Goal: Task Accomplishment & Management: Use online tool/utility

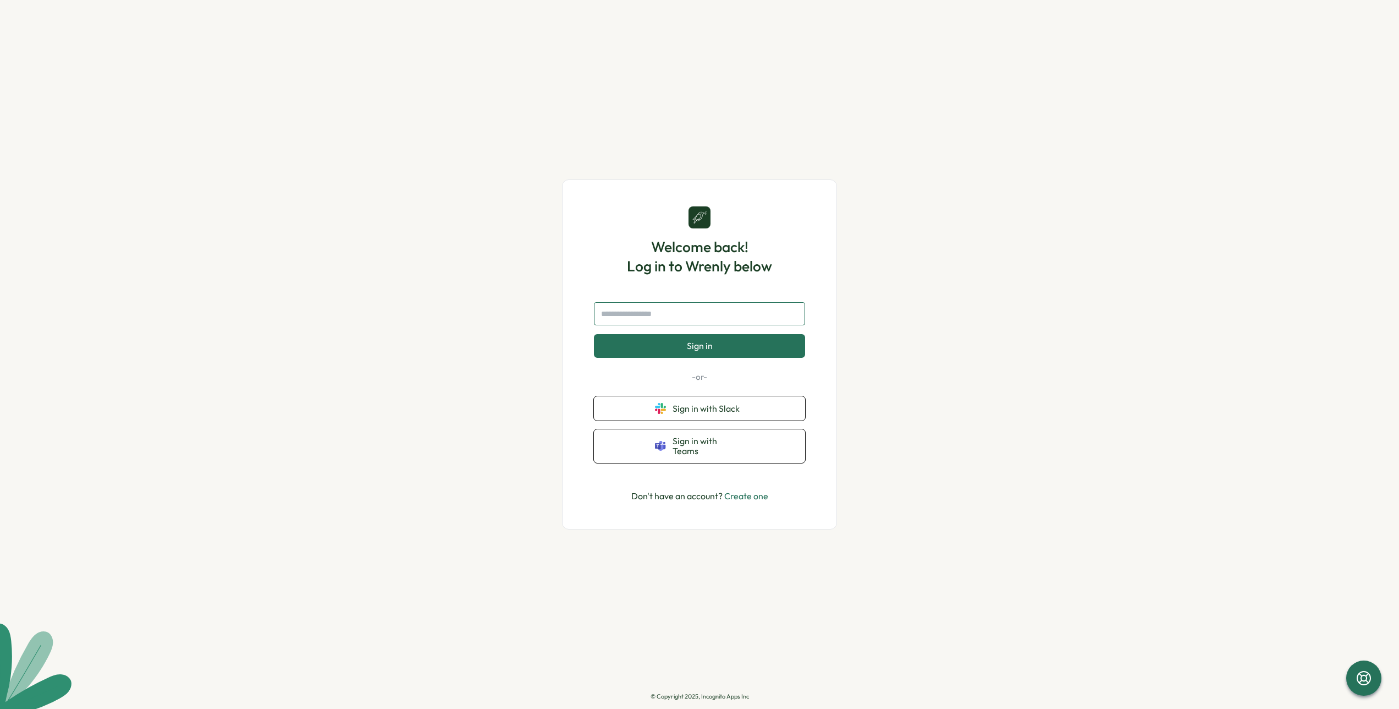
click at [662, 322] on input "text" at bounding box center [699, 313] width 211 height 23
type input "**********"
click at [738, 348] on button "Sign in" at bounding box center [699, 345] width 211 height 23
click at [760, 491] on link "Create one" at bounding box center [746, 495] width 44 height 11
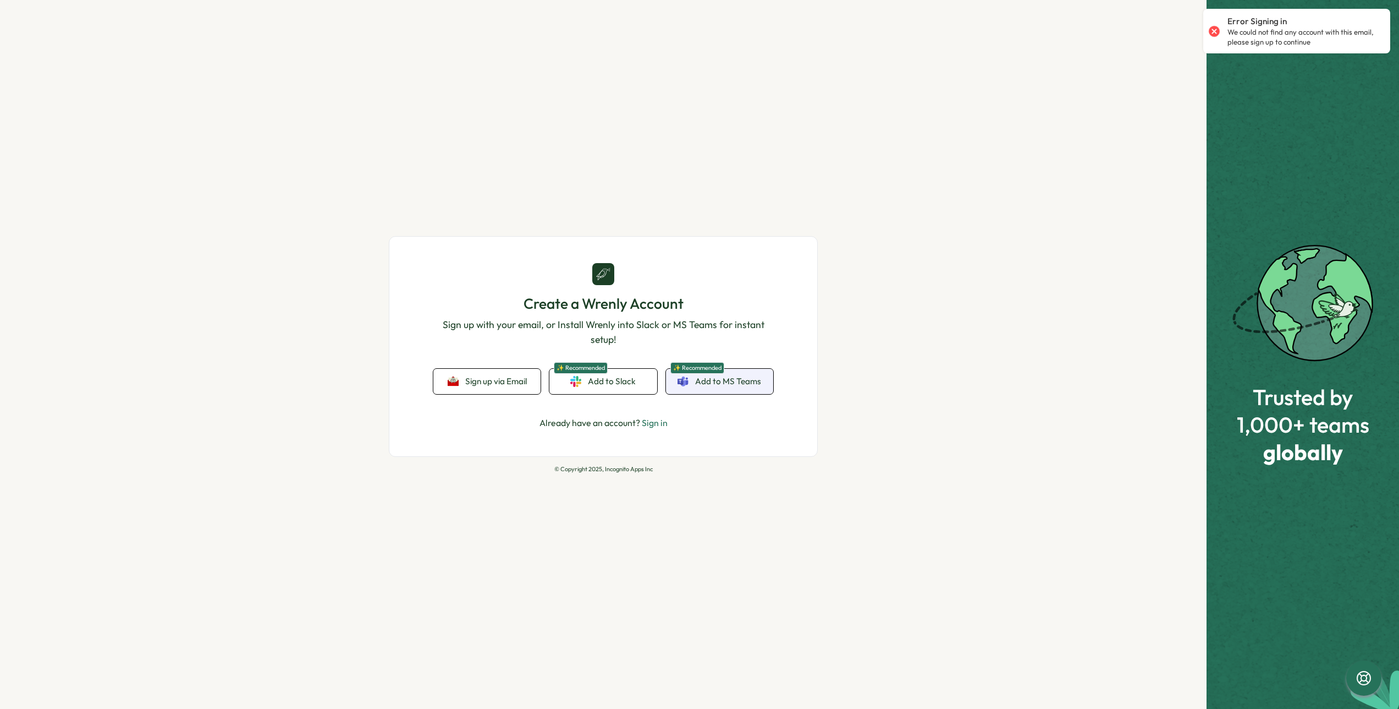
click at [733, 382] on span "Add to MS Teams" at bounding box center [728, 381] width 66 height 12
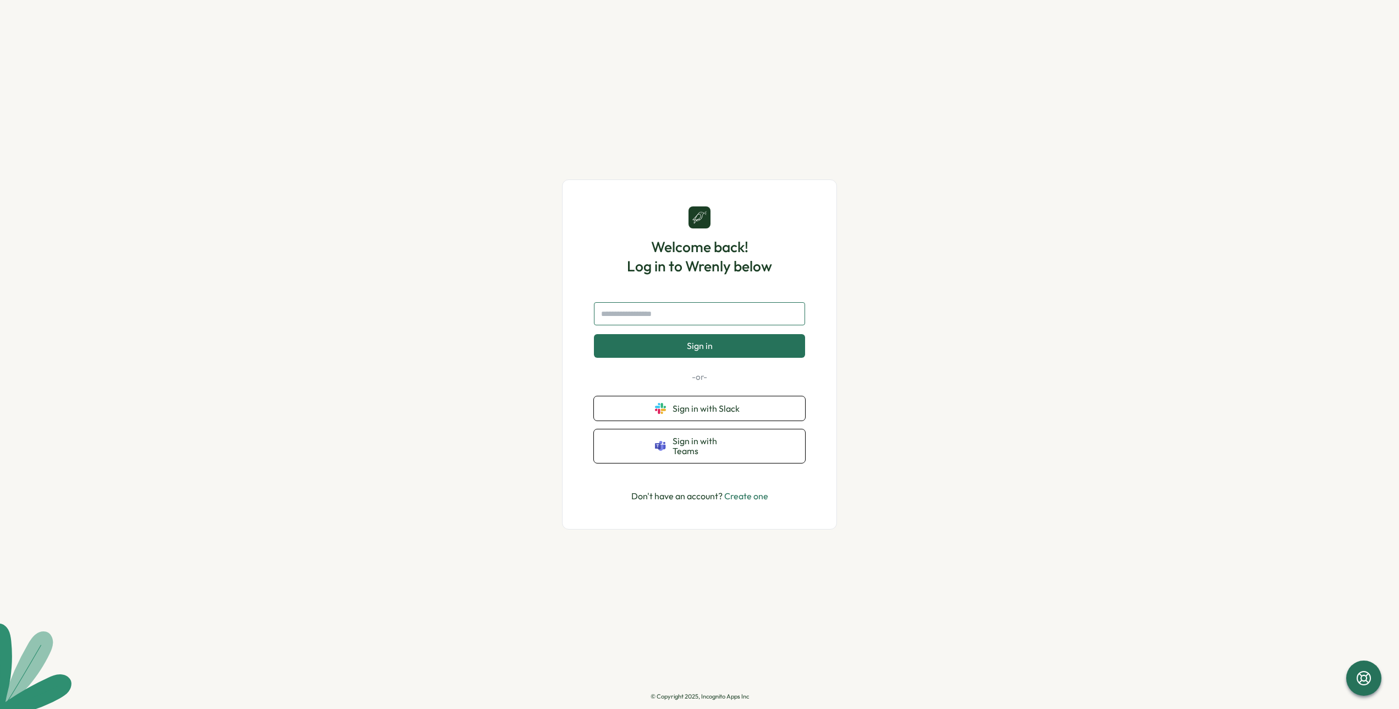
click at [673, 325] on input "text" at bounding box center [699, 313] width 211 height 23
click at [755, 490] on link "Create one" at bounding box center [746, 495] width 44 height 11
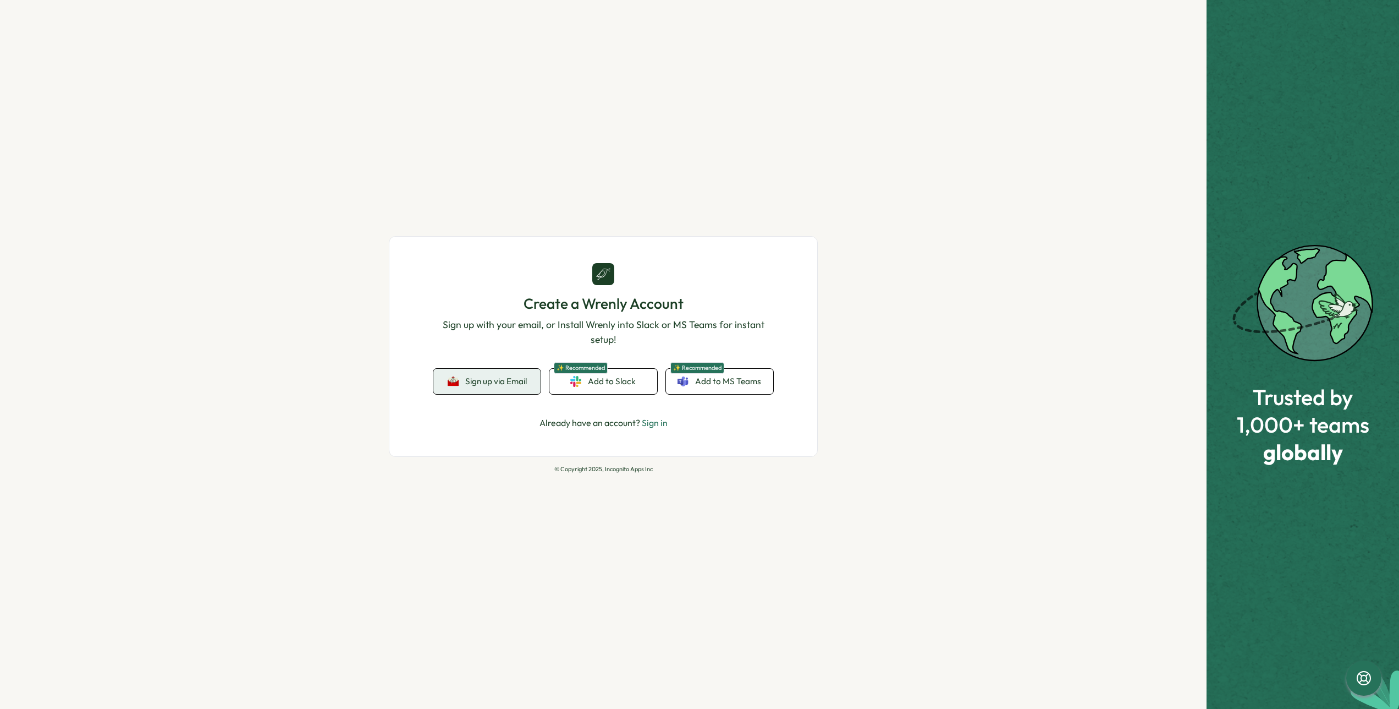
click at [463, 372] on button "Sign up via Email" at bounding box center [486, 381] width 107 height 25
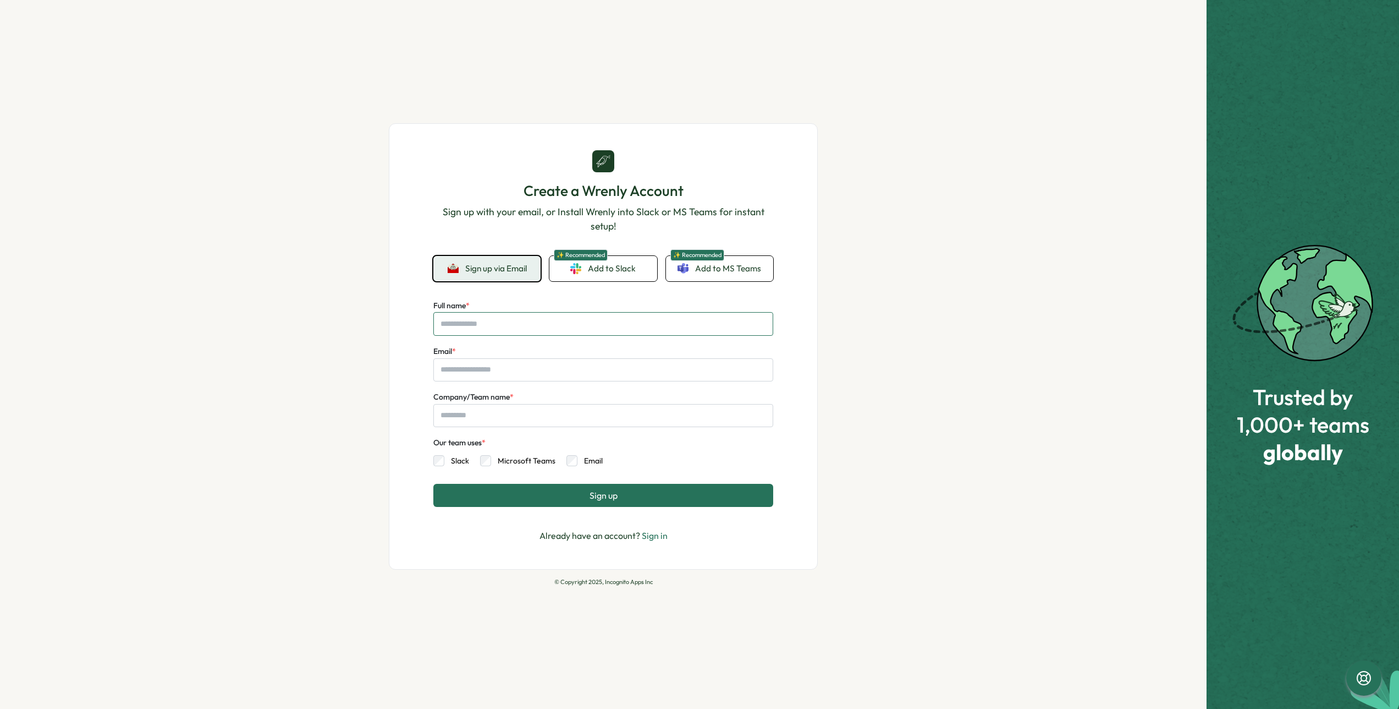
click at [521, 324] on input "Full name *" at bounding box center [603, 323] width 340 height 23
click at [331, 375] on div "Create a Wrenly Account Sign up with your email, or Install Wrenly into Slack o…" at bounding box center [603, 354] width 1207 height 709
click at [562, 325] on input "Full name *" at bounding box center [603, 323] width 340 height 23
type input "*"
type input "**********"
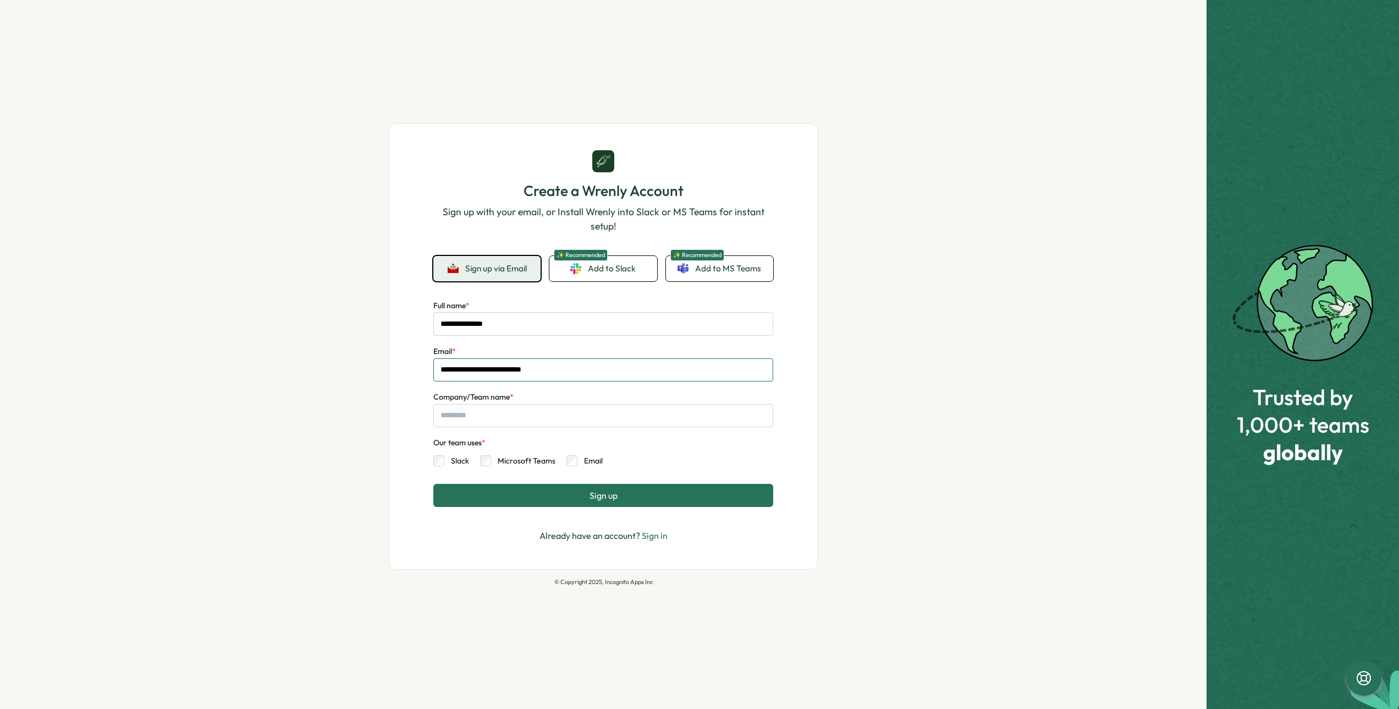
type input "**********"
type input "*********"
click at [285, 466] on div "**********" at bounding box center [603, 354] width 1207 height 709
click at [606, 501] on button "Sign up" at bounding box center [603, 495] width 340 height 23
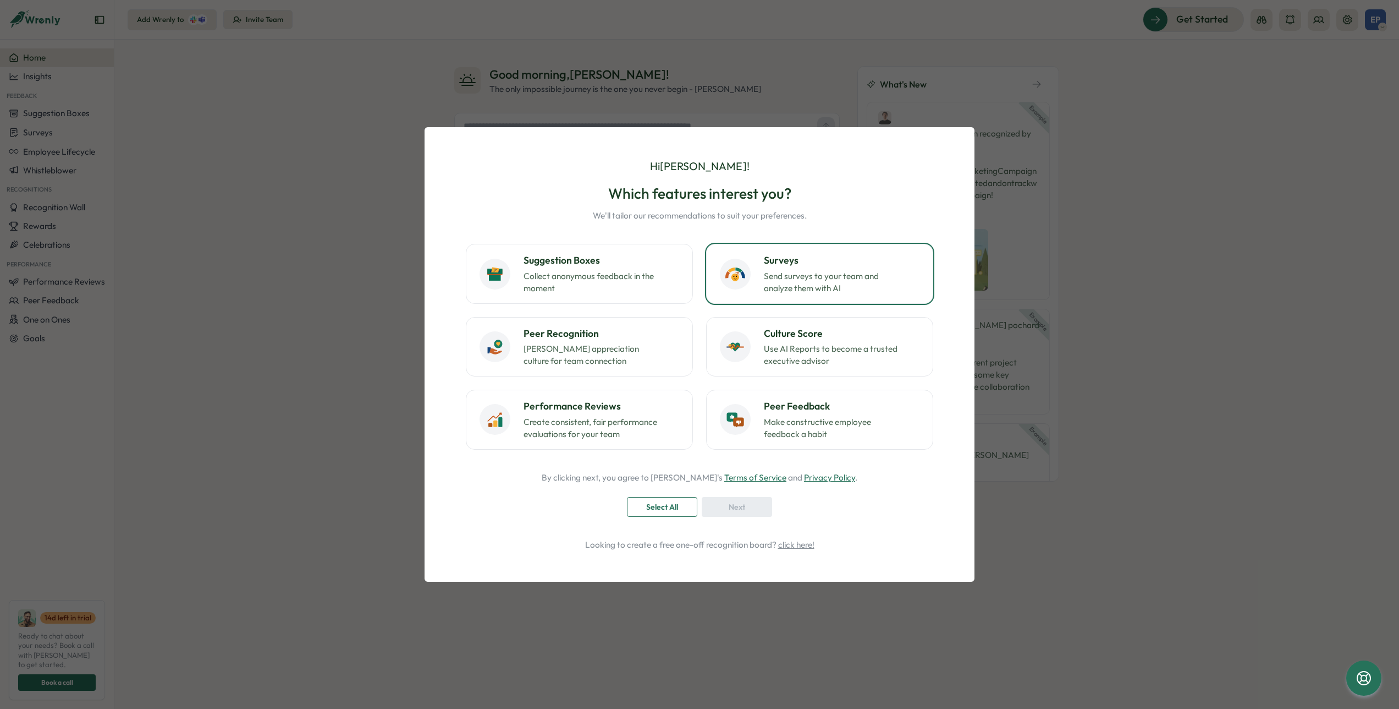
click at [830, 262] on h3 "Surveys" at bounding box center [842, 260] width 156 height 14
click at [601, 351] on p "Foster appreciation culture for team connection" at bounding box center [593, 355] width 138 height 24
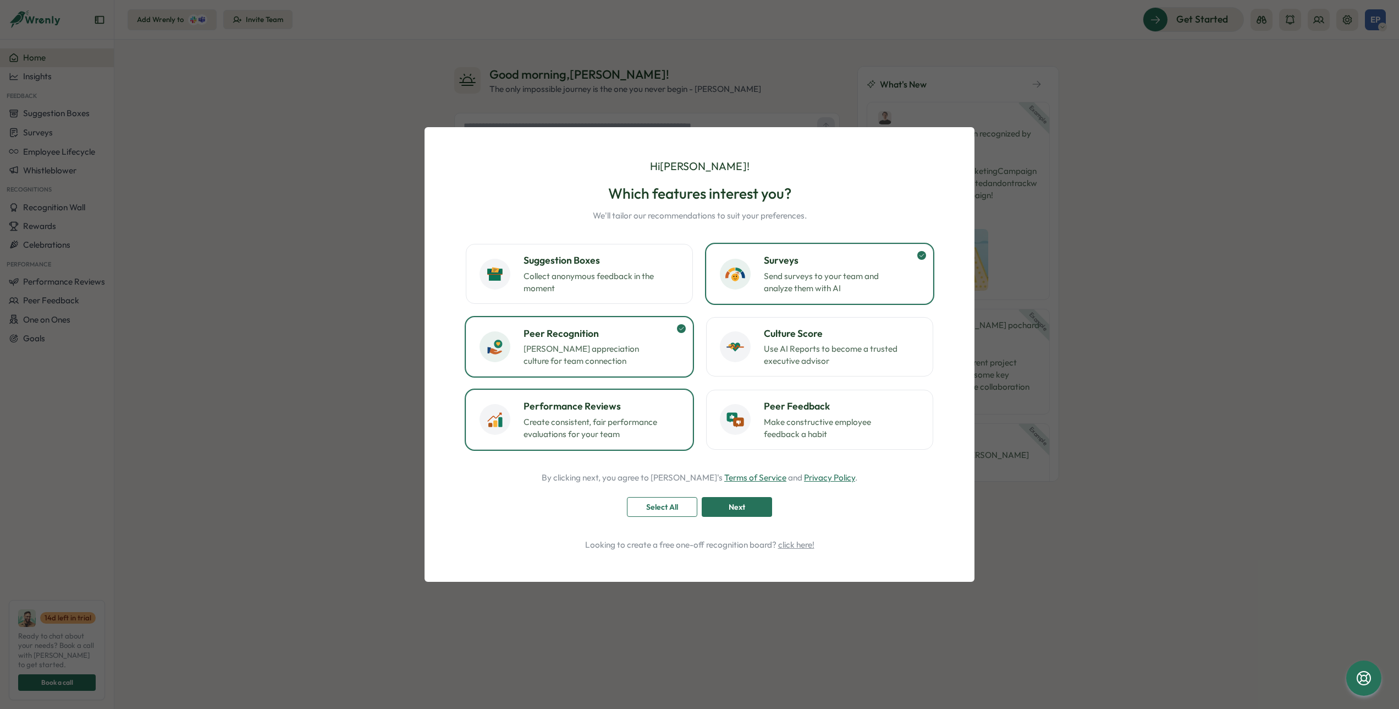
click at [616, 418] on p "Create consistent, fair performance evaluations for your team" at bounding box center [593, 428] width 138 height 24
click at [865, 445] on button "Peer Feedback Make constructive employee feedback a habit" at bounding box center [819, 418] width 227 height 59
click at [817, 363] on p "Use AI Reports to become a trusted executive advisor" at bounding box center [833, 355] width 138 height 24
click at [608, 430] on p "Create consistent, fair performance evaluations for your team" at bounding box center [593, 428] width 138 height 24
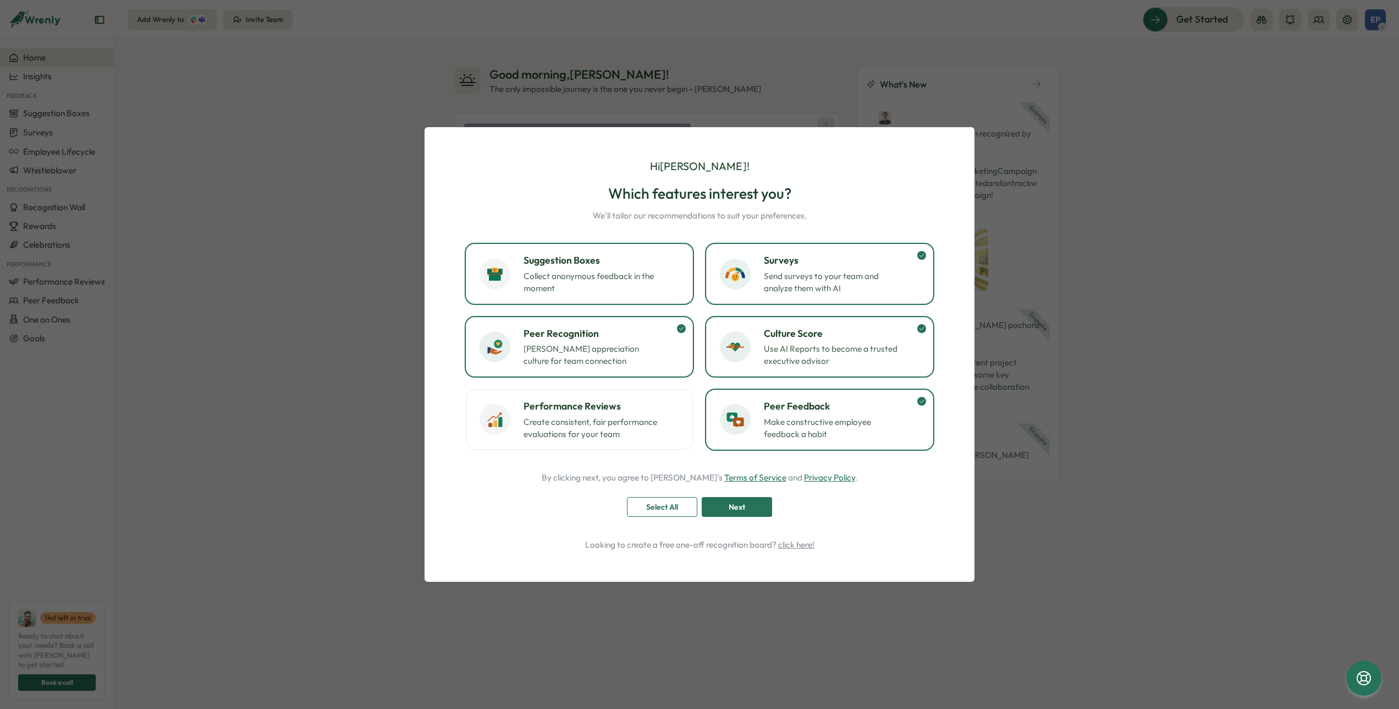
click at [580, 298] on button "Suggestion Boxes Collect anonymous feedback in the moment" at bounding box center [579, 273] width 227 height 59
click at [724, 506] on div "Next" at bounding box center [737, 506] width 50 height 19
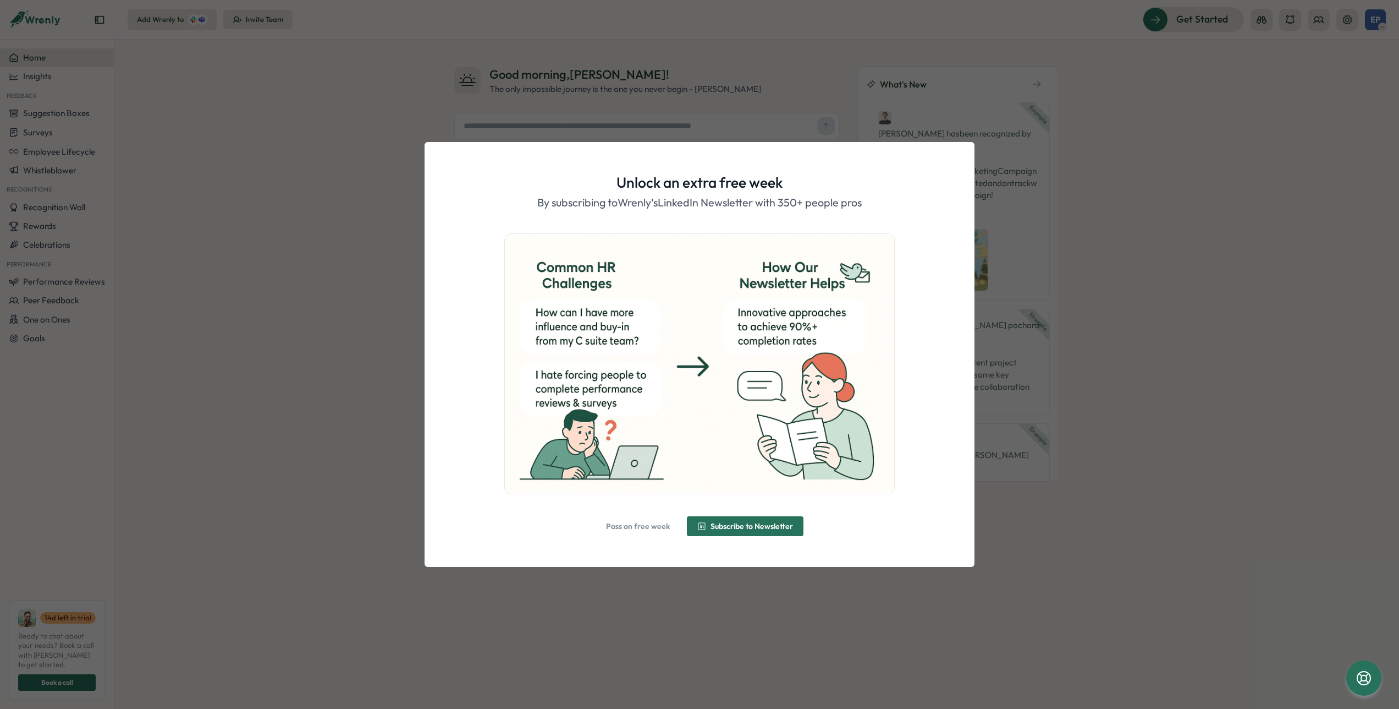
click at [633, 527] on span "Pass on free week" at bounding box center [638, 526] width 64 height 8
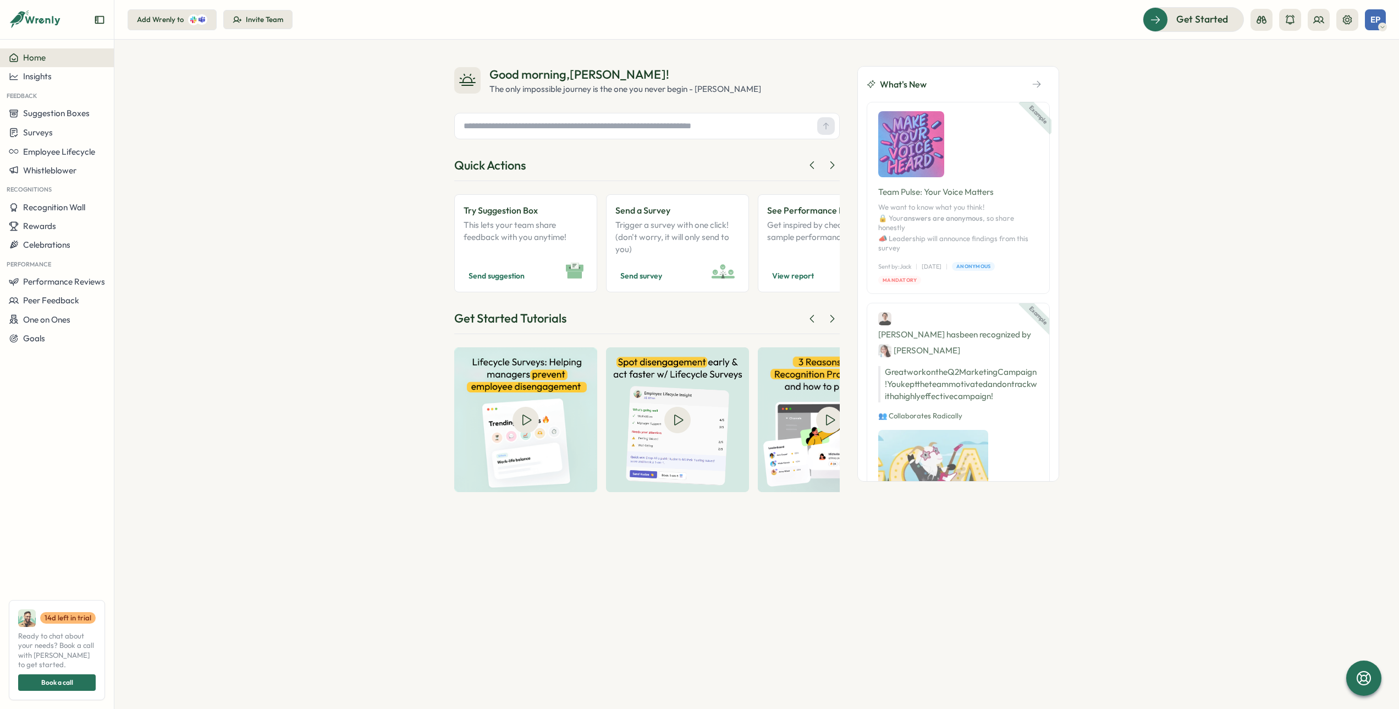
click at [561, 124] on input "text" at bounding box center [636, 126] width 354 height 17
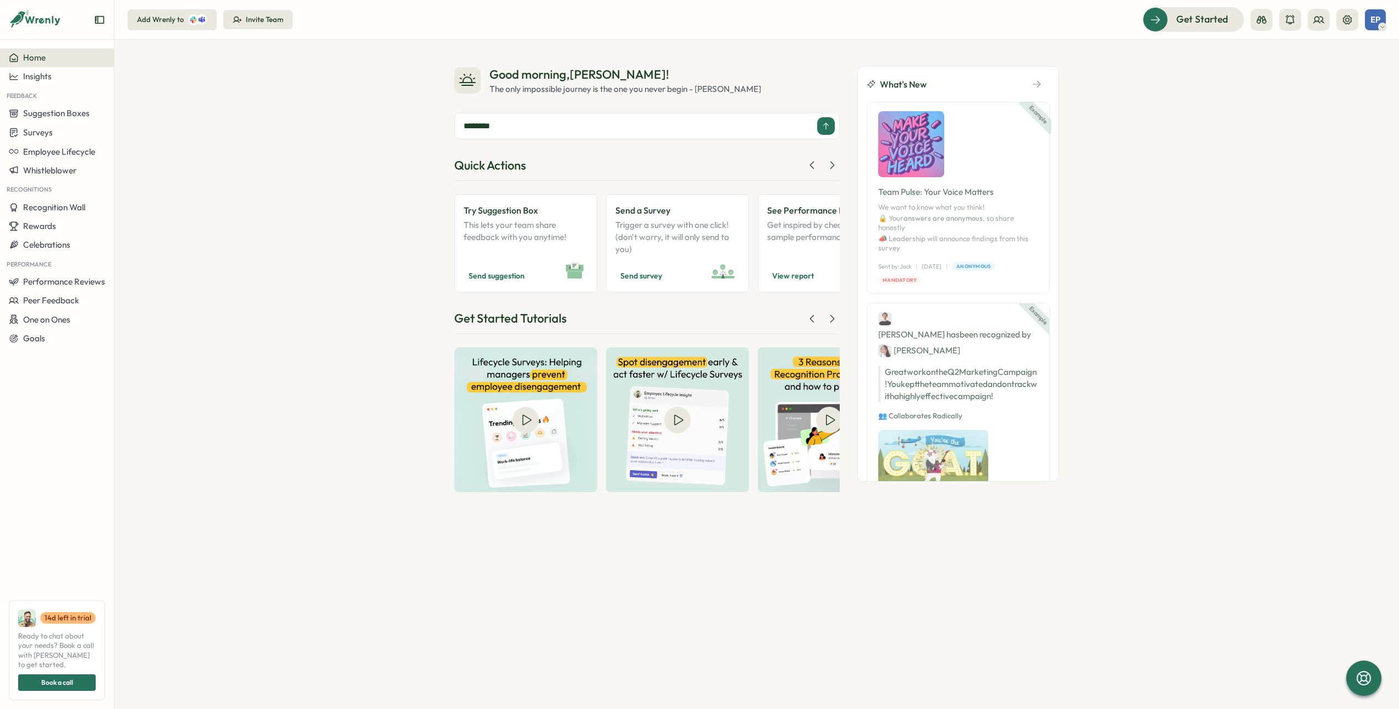
type input "********"
click at [711, 135] on div "********" at bounding box center [647, 126] width 386 height 26
click at [828, 126] on icon at bounding box center [826, 126] width 9 height 9
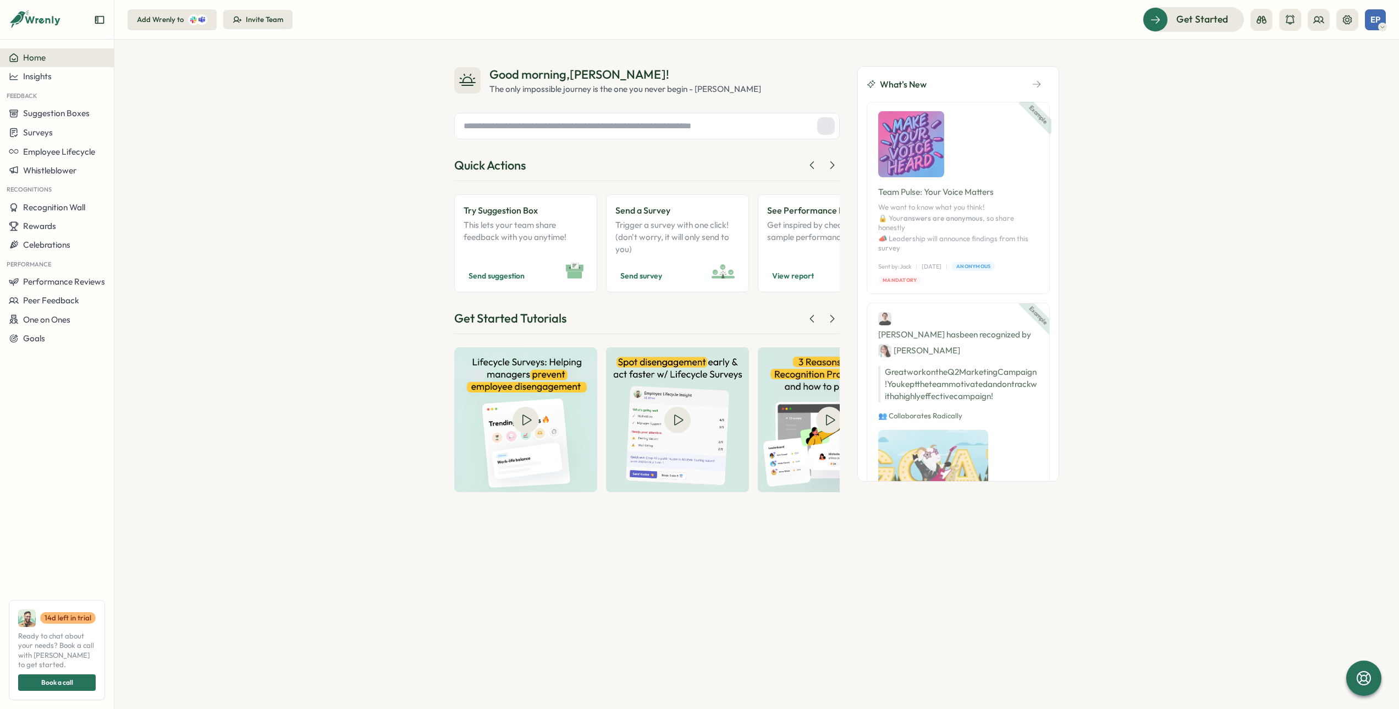
click at [528, 129] on input "text" at bounding box center [636, 126] width 354 height 17
click at [55, 247] on span "Celebrations" at bounding box center [46, 244] width 47 height 10
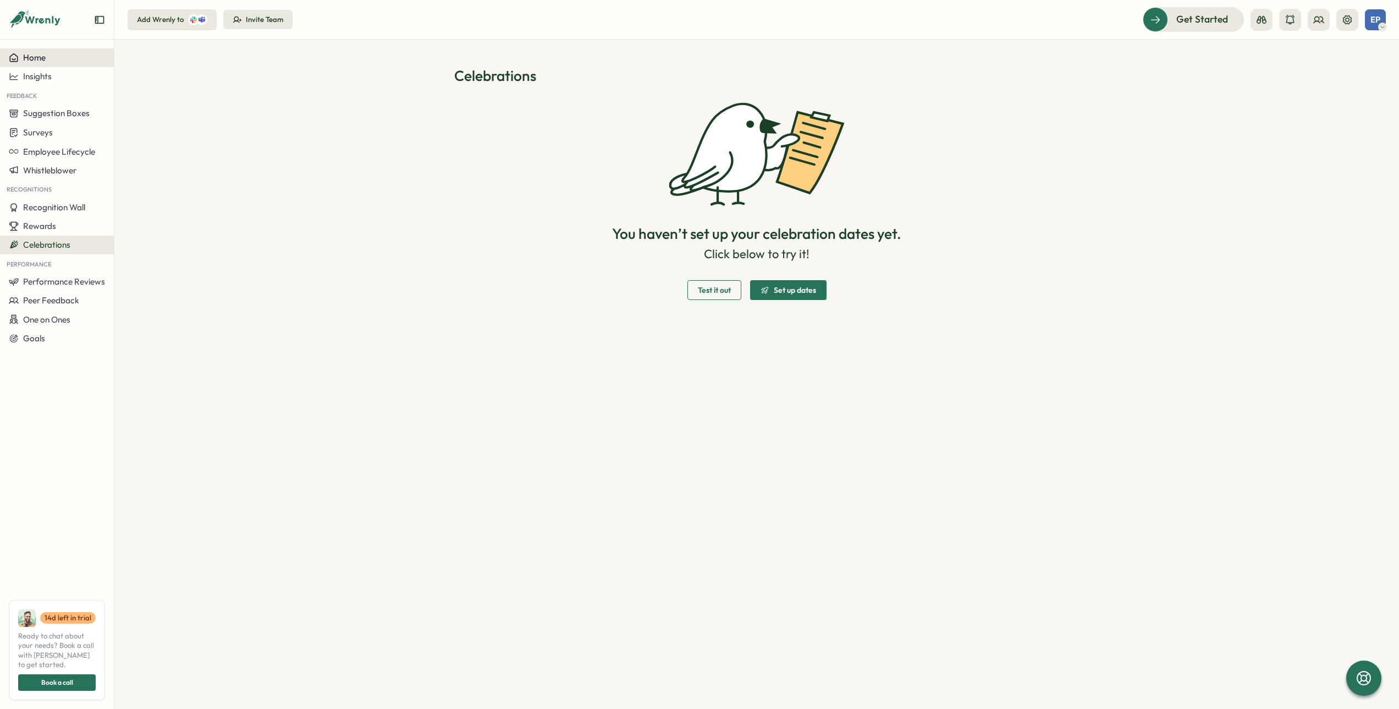
click at [29, 55] on span "Home" at bounding box center [34, 57] width 23 height 10
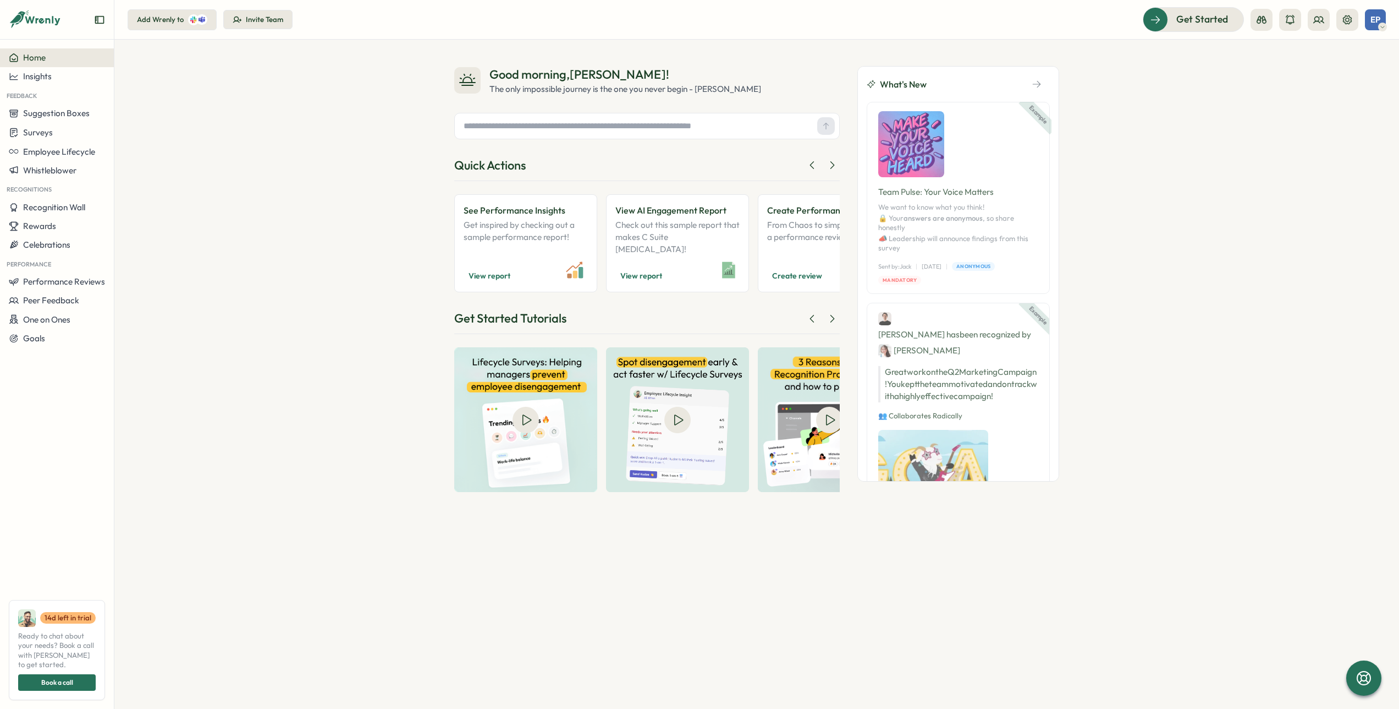
click at [544, 130] on input "text" at bounding box center [636, 126] width 354 height 17
type input "********"
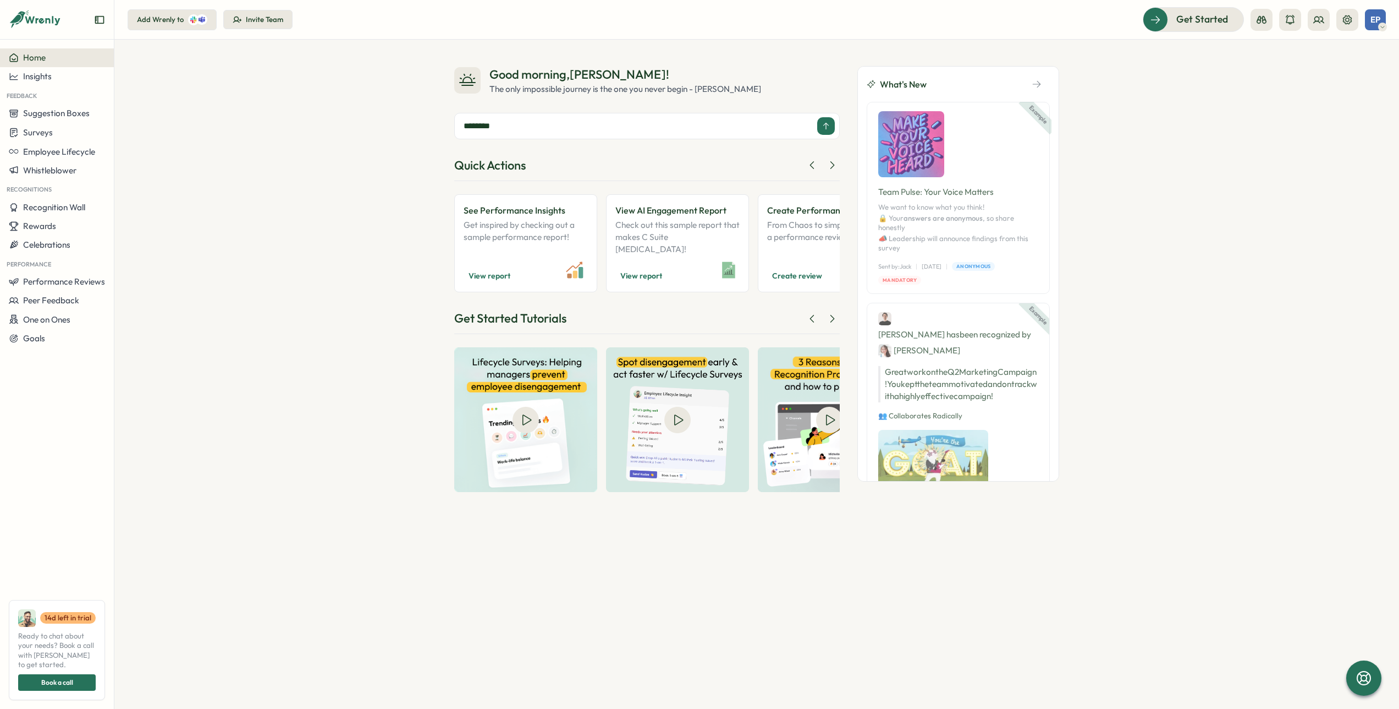
click at [820, 124] on button at bounding box center [826, 126] width 18 height 18
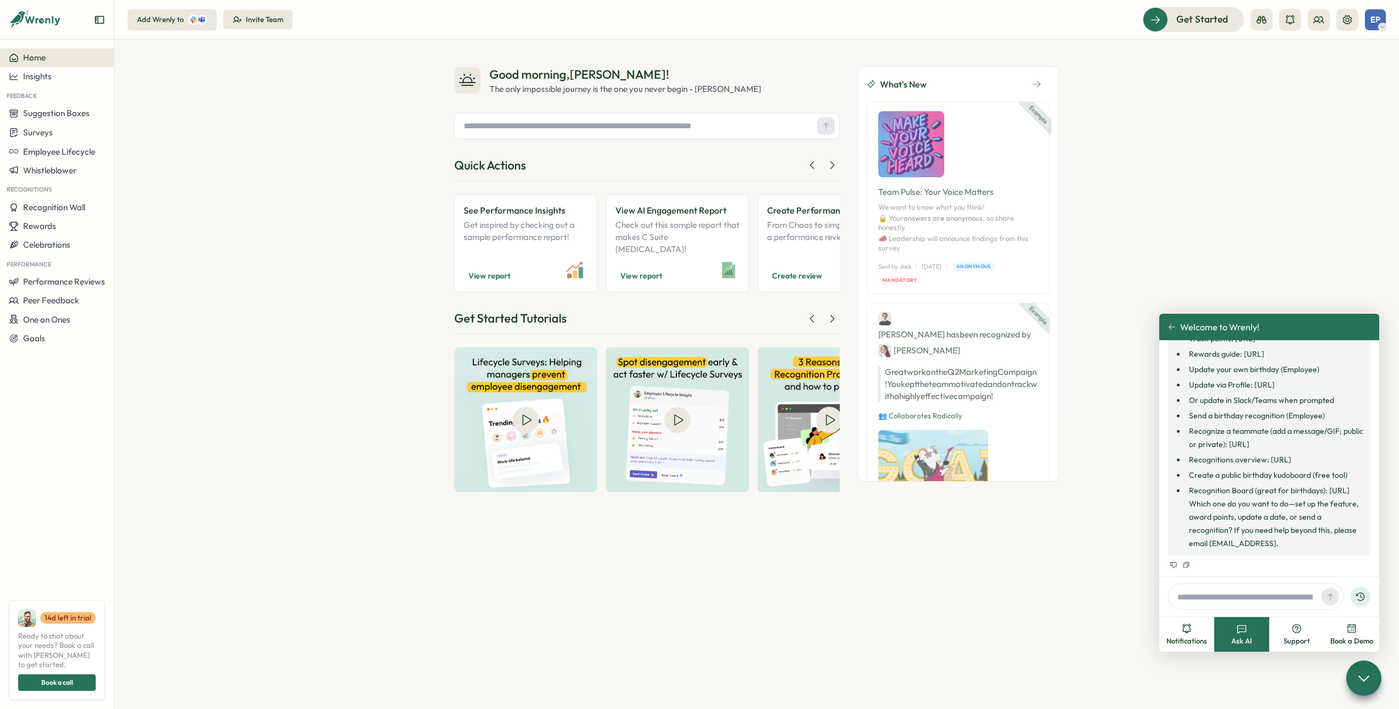
scroll to position [946, 0]
click at [1292, 422] on li "Send a birthday recognition (Employee)" at bounding box center [1275, 415] width 179 height 13
click at [1310, 468] on li "Create a public birthday kudoboard (free tool)" at bounding box center [1275, 474] width 179 height 13
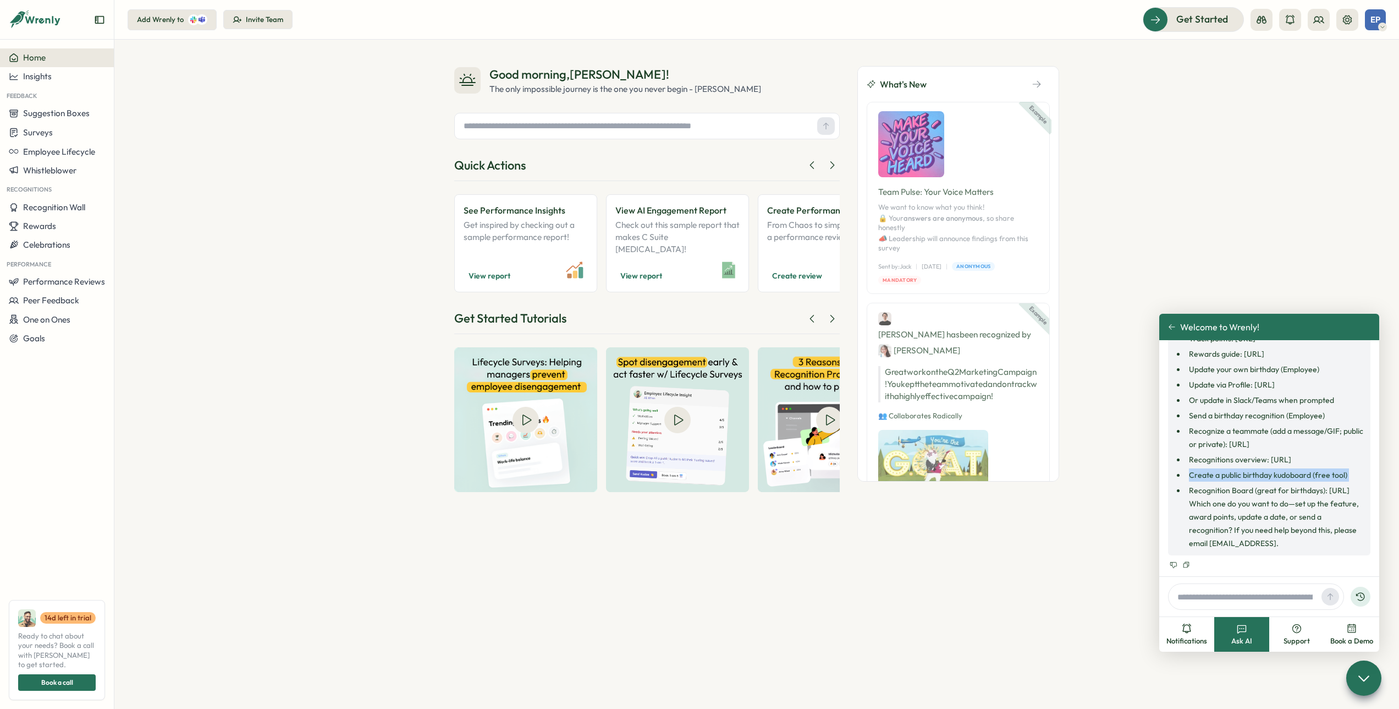
click at [1310, 468] on li "Create a public birthday kudoboard (free tool)" at bounding box center [1275, 474] width 179 height 13
copy ul "Create a public birthday kudoboard (free tool)"
click at [1224, 595] on input "text" at bounding box center [1245, 596] width 144 height 17
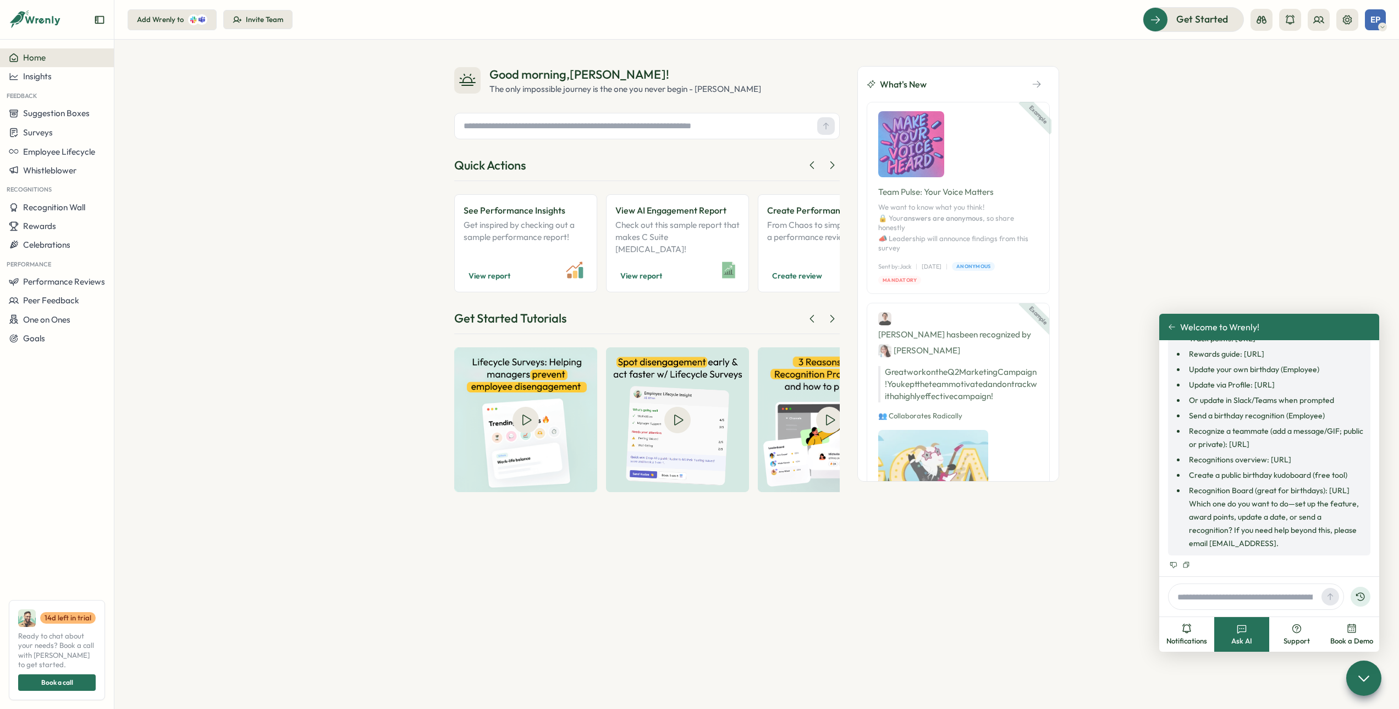
paste input "**********"
type input "**********"
click at [1329, 601] on button at bounding box center [1331, 596] width 18 height 18
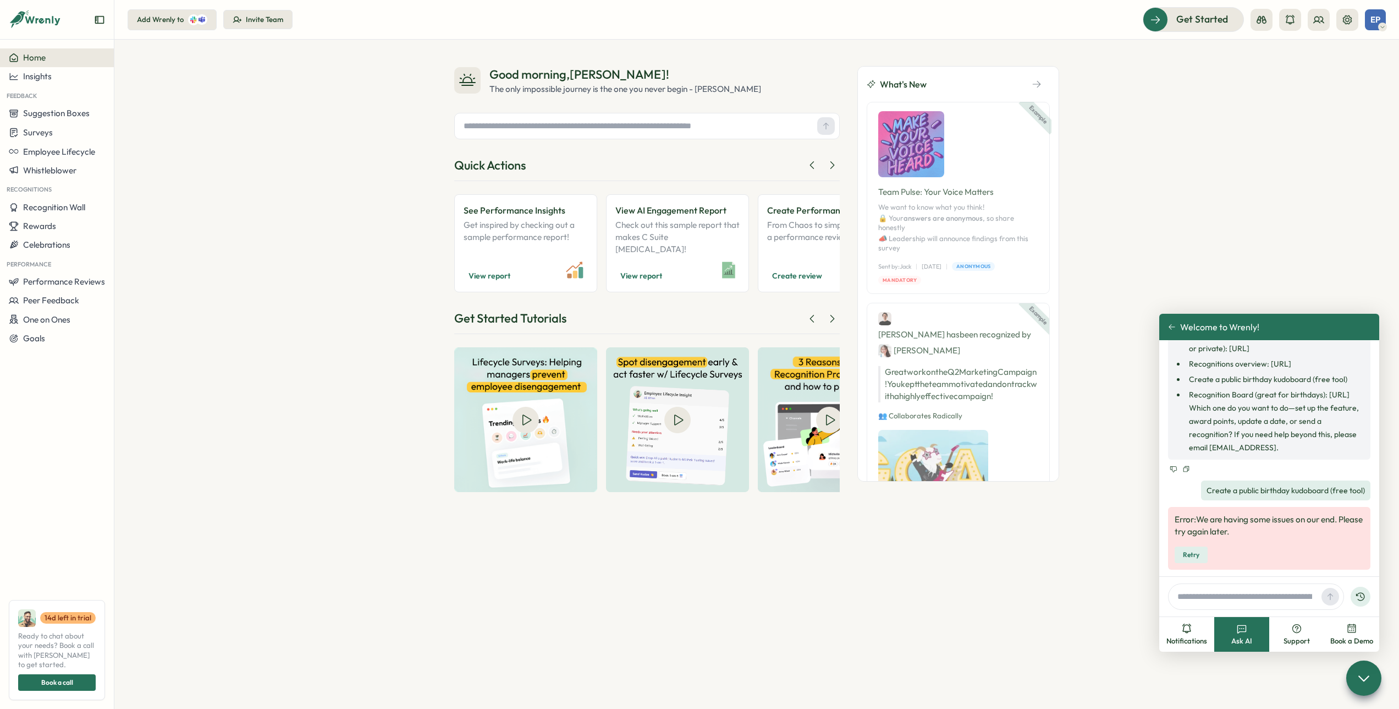
scroll to position [1103, 0]
click at [1271, 519] on p "Error: We are having some issues on our end. Please try again later." at bounding box center [1269, 525] width 189 height 24
drag, startPoint x: 1271, startPoint y: 519, endPoint x: 1190, endPoint y: 555, distance: 87.9
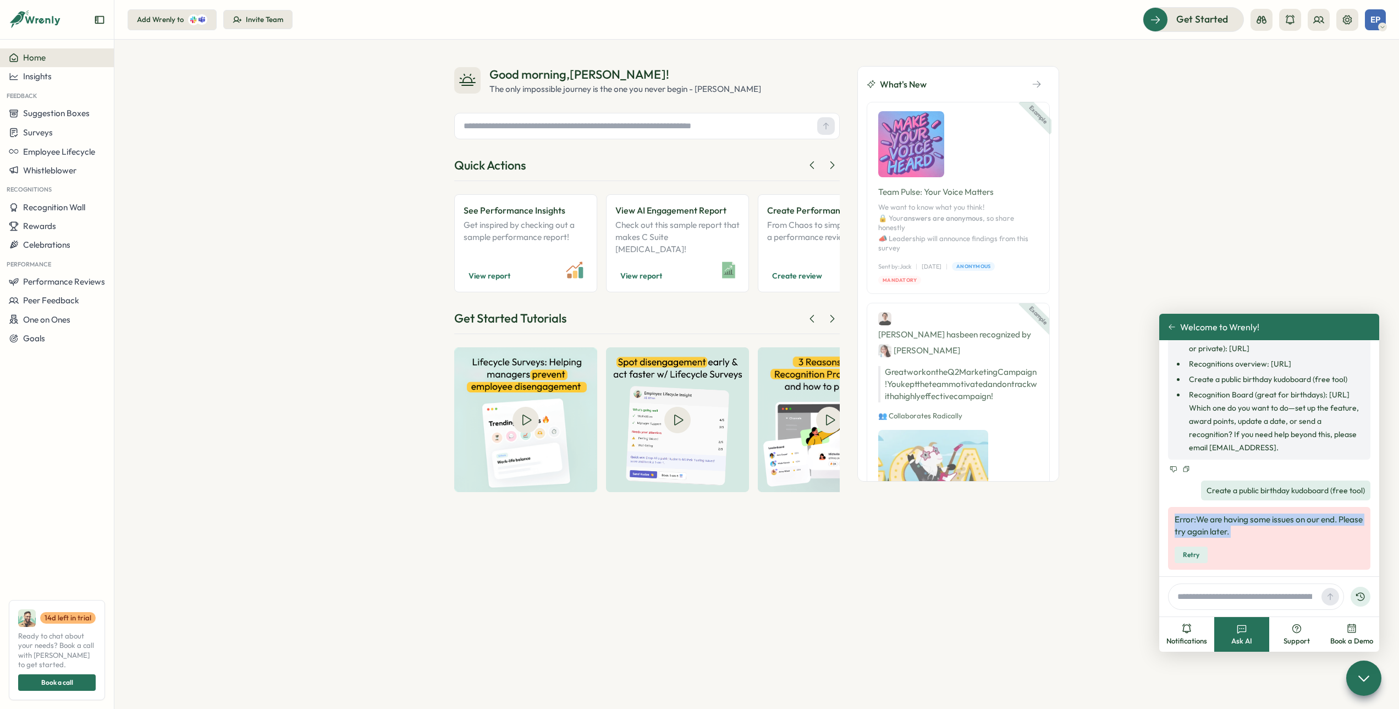
click at [1190, 555] on span "Retry" at bounding box center [1191, 554] width 17 height 15
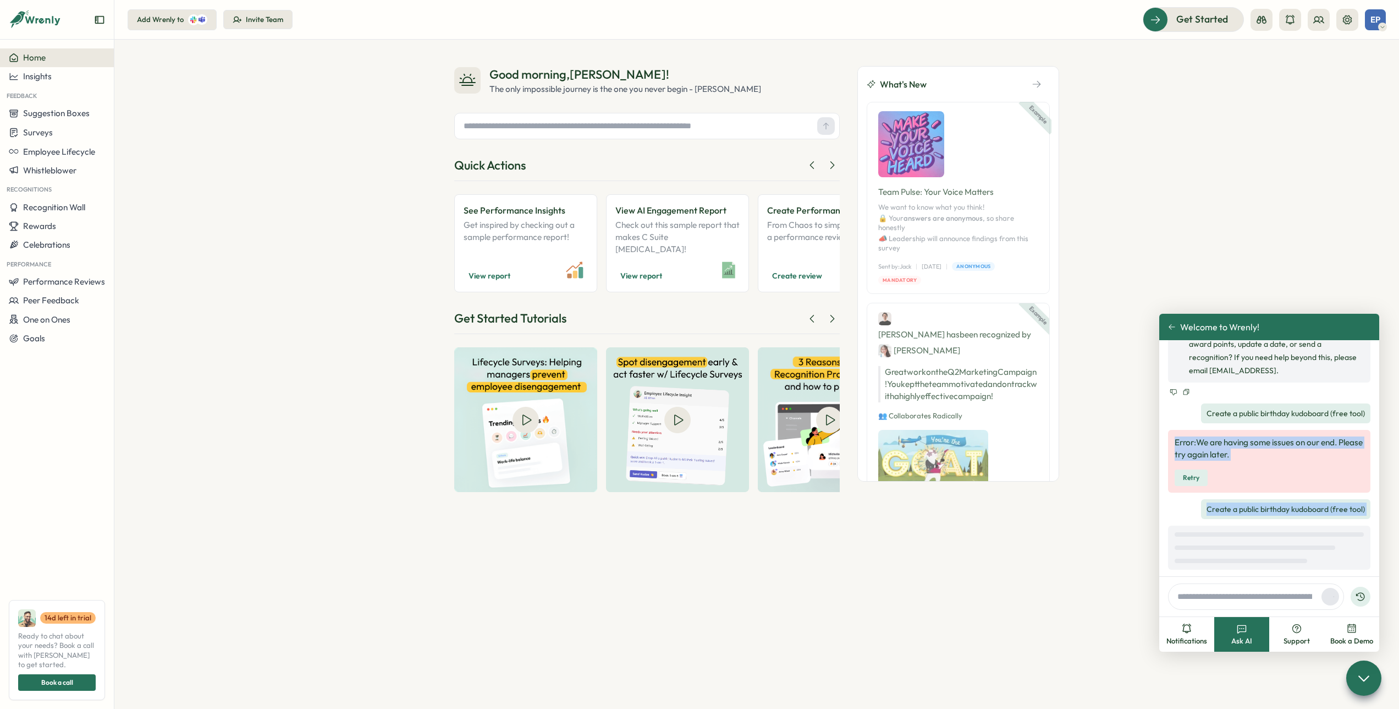
scroll to position [1167, 0]
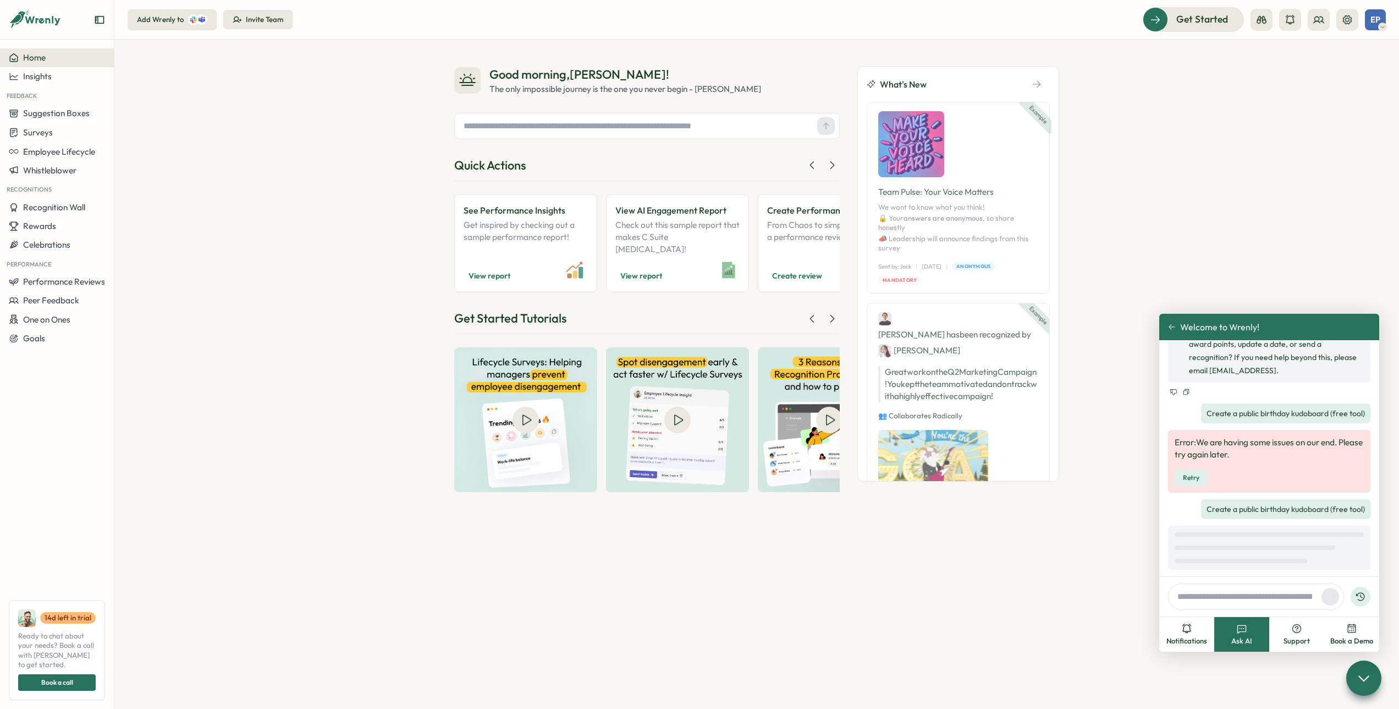
click at [540, 119] on input "text" at bounding box center [636, 126] width 354 height 17
type input "**********"
click at [824, 130] on button at bounding box center [826, 126] width 18 height 18
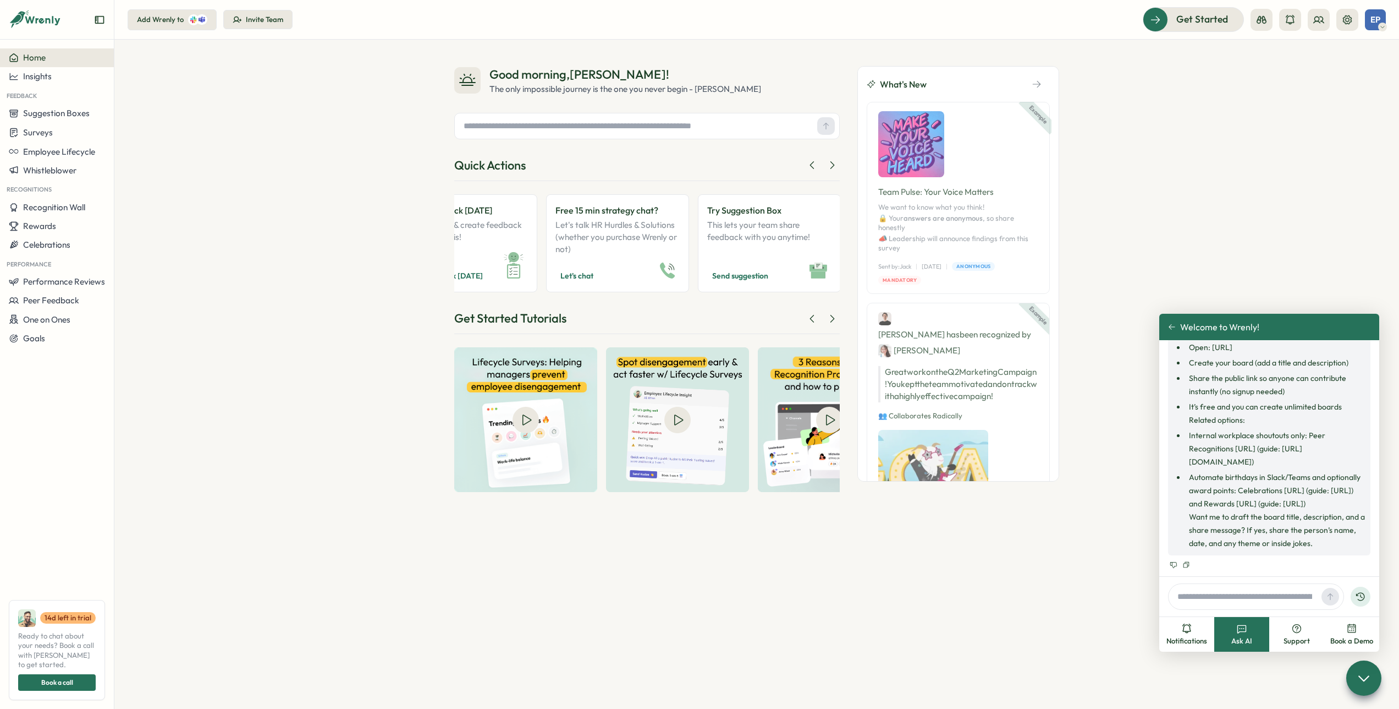
scroll to position [1619, 0]
drag, startPoint x: 1213, startPoint y: 402, endPoint x: 1323, endPoint y: 412, distance: 110.5
click at [1323, 354] on li "Open: https://www.wrenly.ai/wrenly-is-kudoboard-free-alternative" at bounding box center [1275, 346] width 179 height 13
copy li "https://www.wrenly.ai/wrenly-is-kudoboard-free-alternative"
